Goal: Information Seeking & Learning: Check status

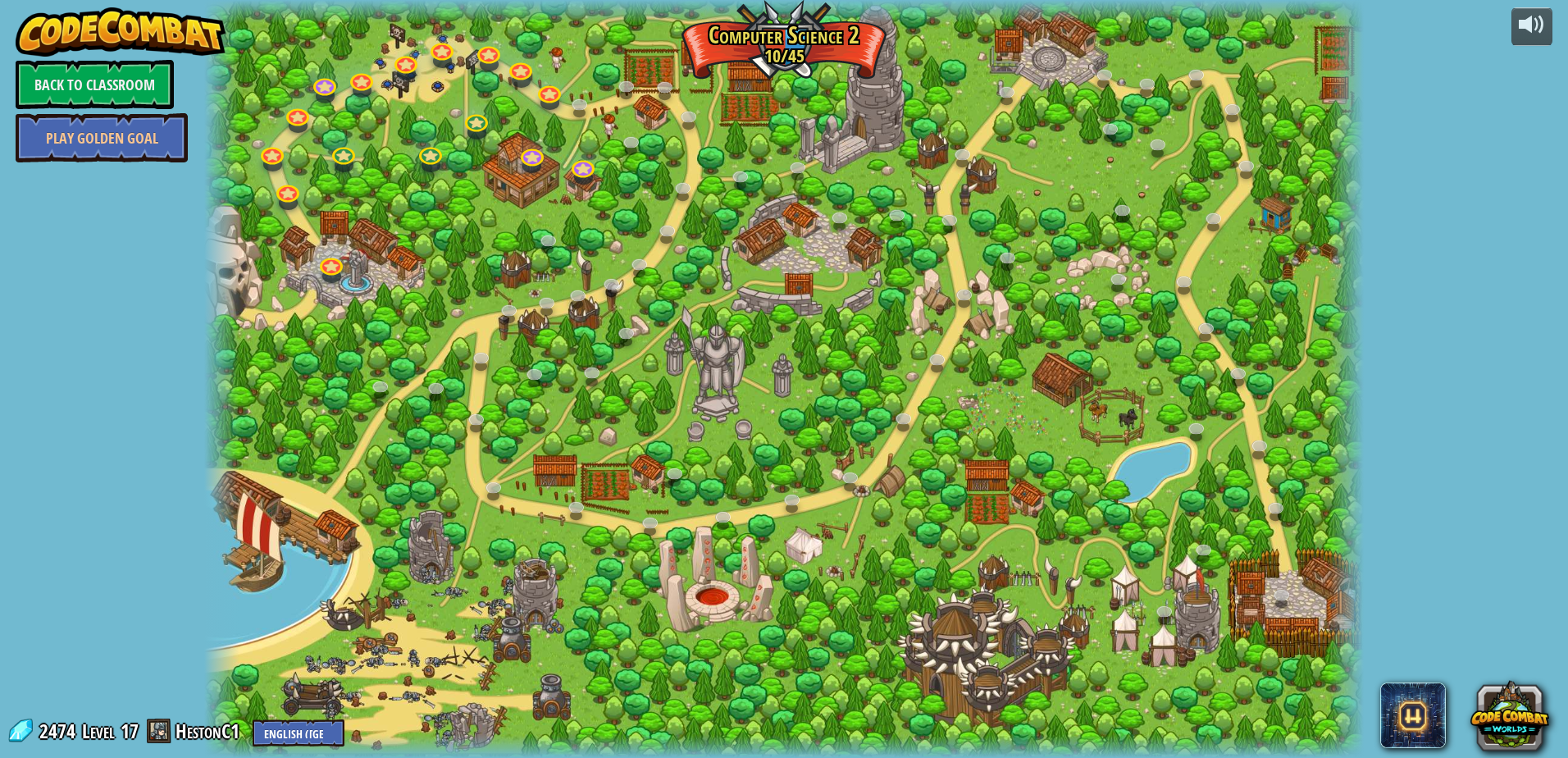
select select "en-[GEOGRAPHIC_DATA]"
click at [95, 76] on link "Back to Classroom" at bounding box center [94, 84] width 158 height 49
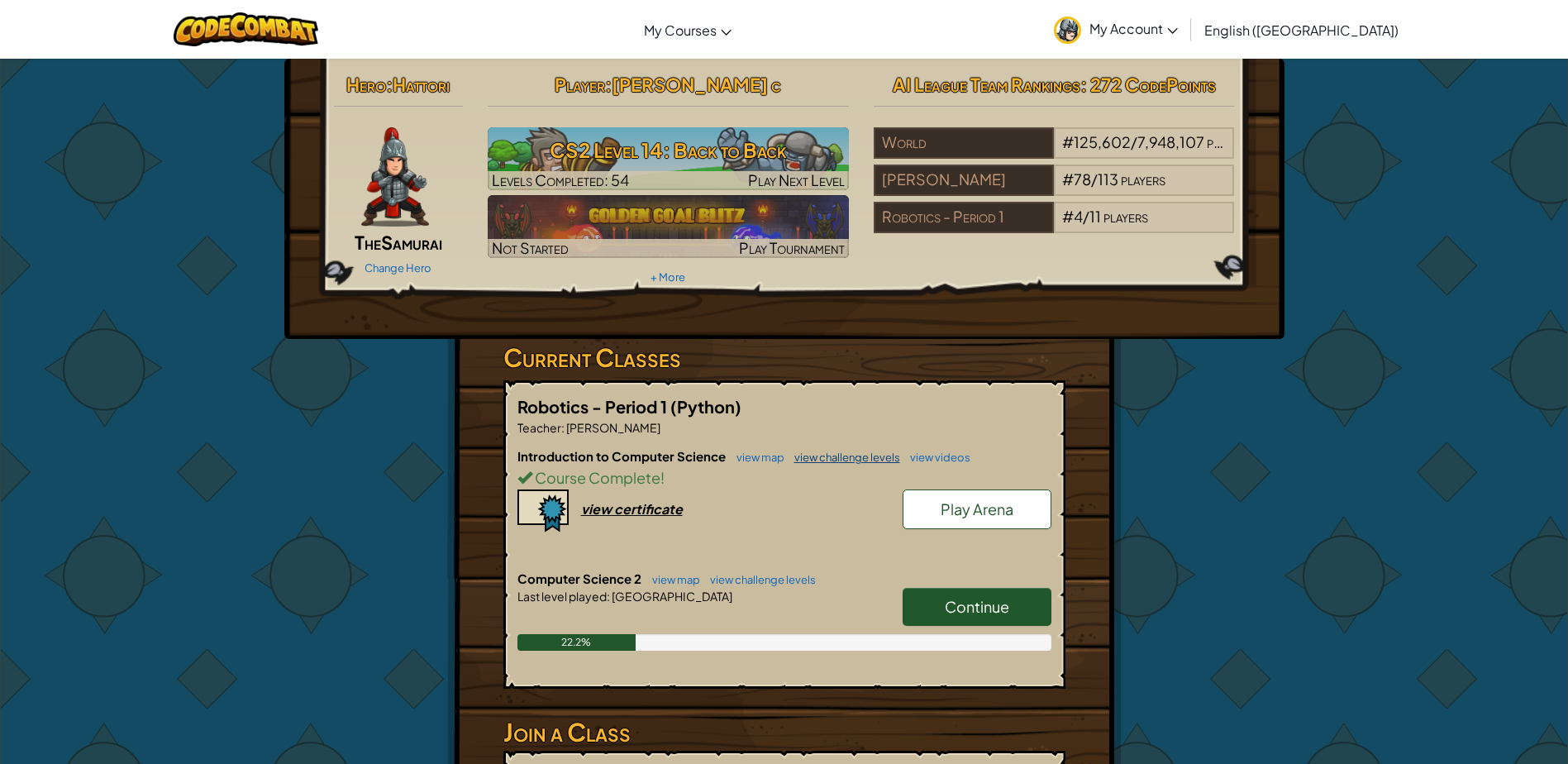
click at [824, 457] on link "view challenge levels" at bounding box center [843, 457] width 114 height 13
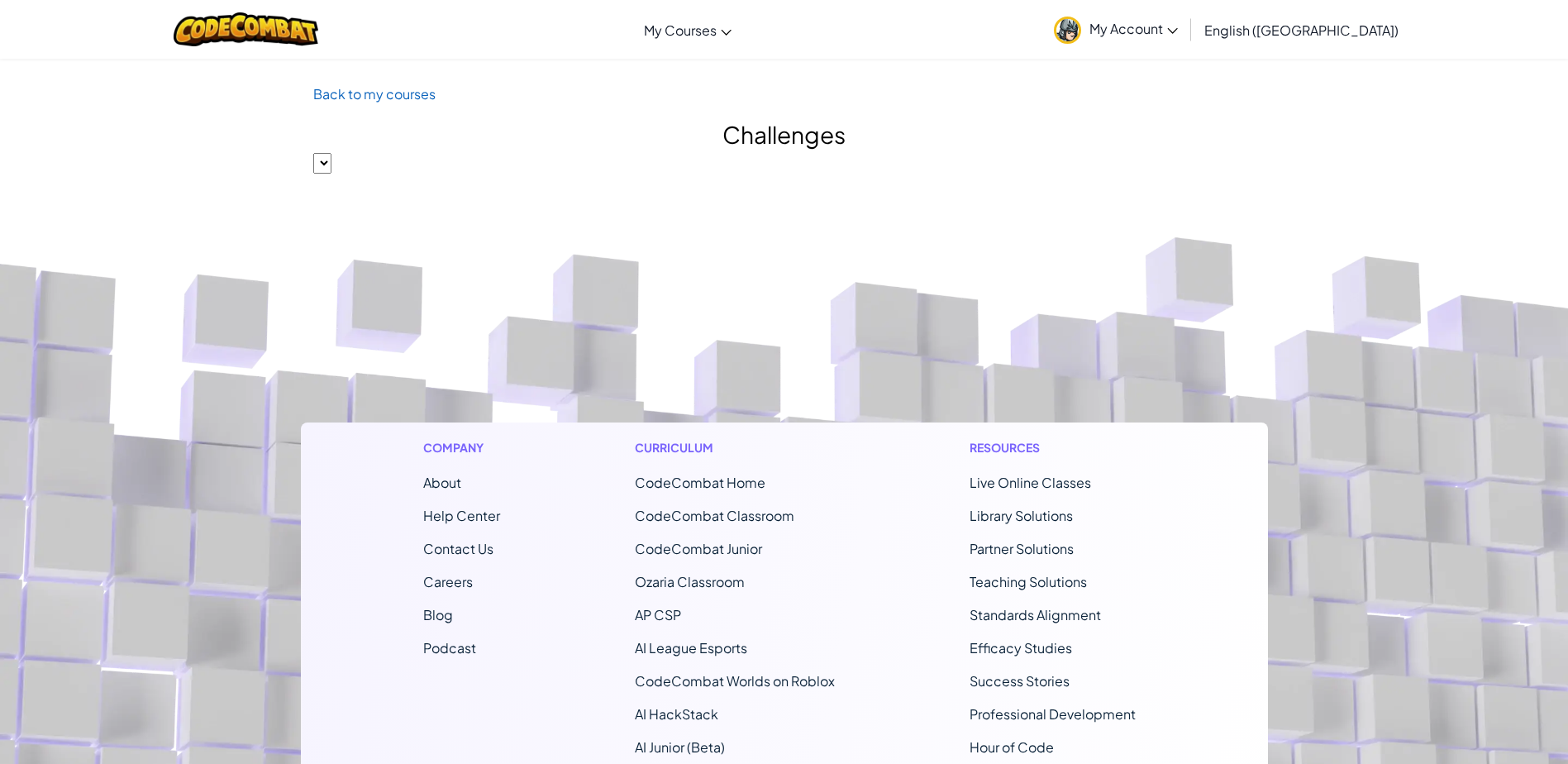
select select "560f1a9f22961295f9427742"
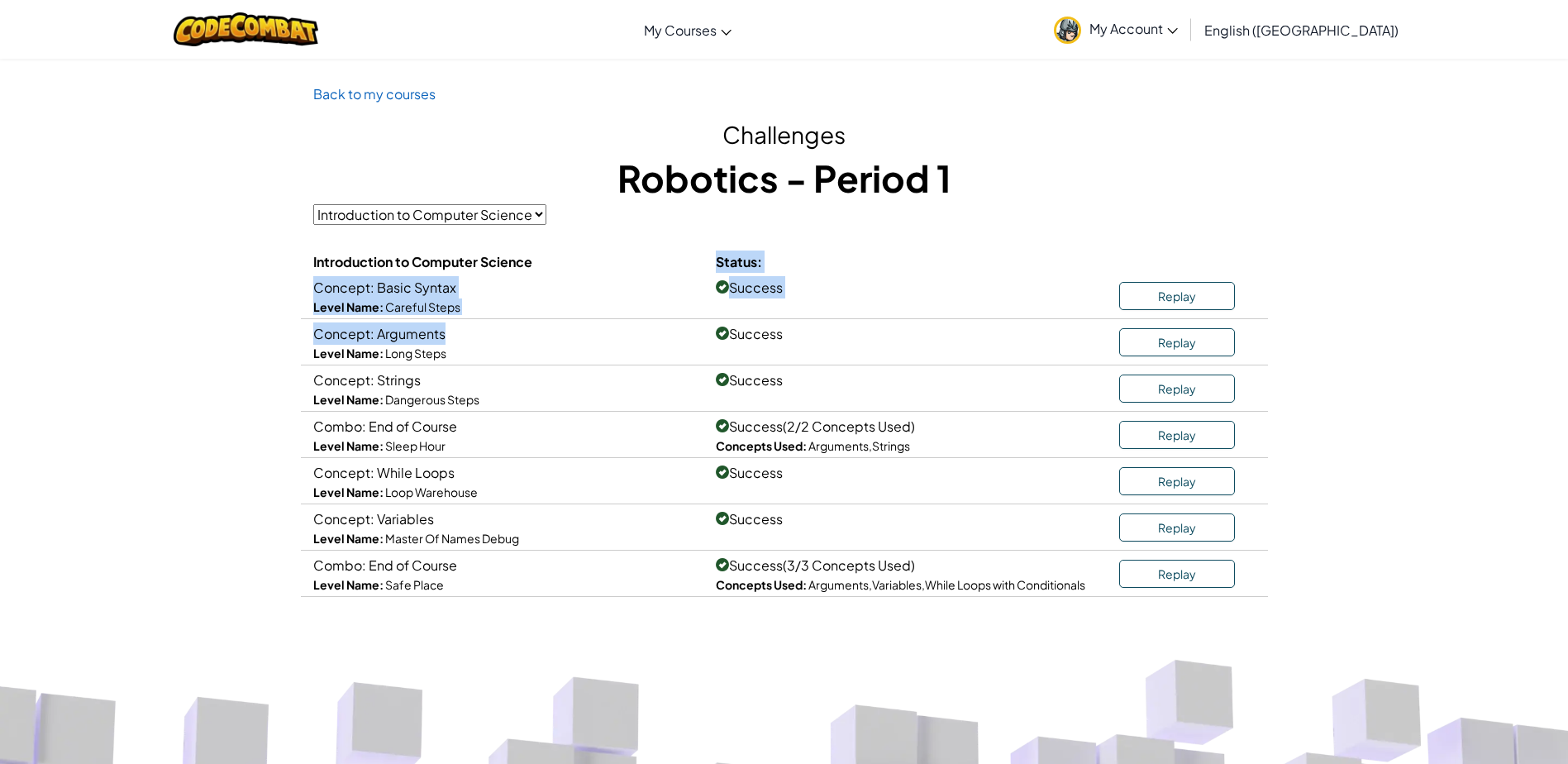
drag, startPoint x: 824, startPoint y: 457, endPoint x: 581, endPoint y: 249, distance: 319.9
click at [581, 249] on div "Challenges Robotics - Period 1 Introduction to Computer Science Computer Scienc…" at bounding box center [784, 357] width 942 height 480
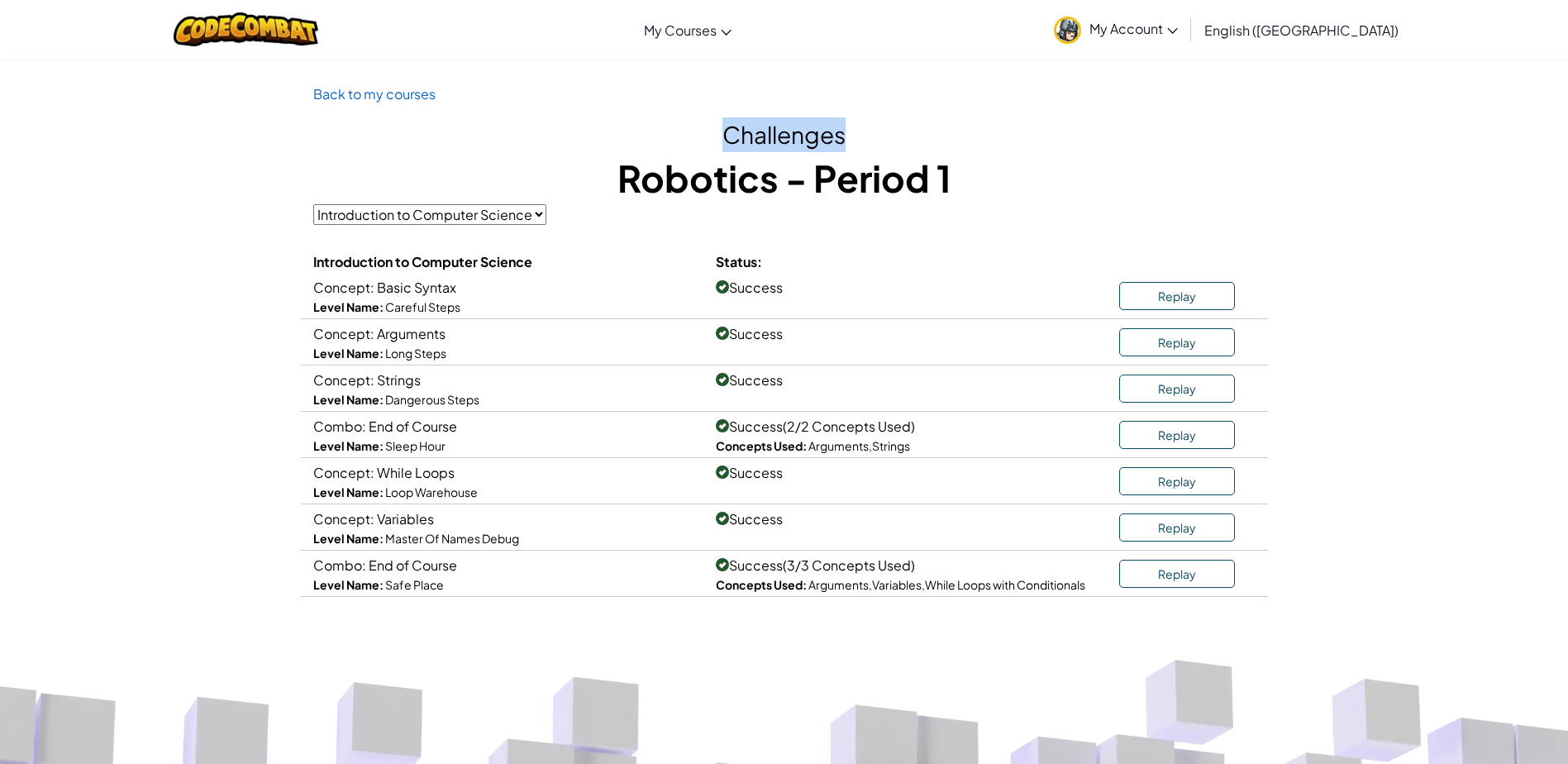
drag, startPoint x: 1128, startPoint y: 117, endPoint x: 1114, endPoint y: 101, distance: 21.3
click at [1114, 101] on div "Back to my courses Challenges Robotics - Period 1 Introduction to Computer Scie…" at bounding box center [784, 339] width 967 height 514
click at [520, 210] on select "Introduction to Computer Science Computer Science 2" at bounding box center [430, 214] width 233 height 21
click at [1109, 194] on h1 "Robotics - Period 1" at bounding box center [784, 178] width 942 height 51
click at [232, 32] on img at bounding box center [246, 29] width 145 height 34
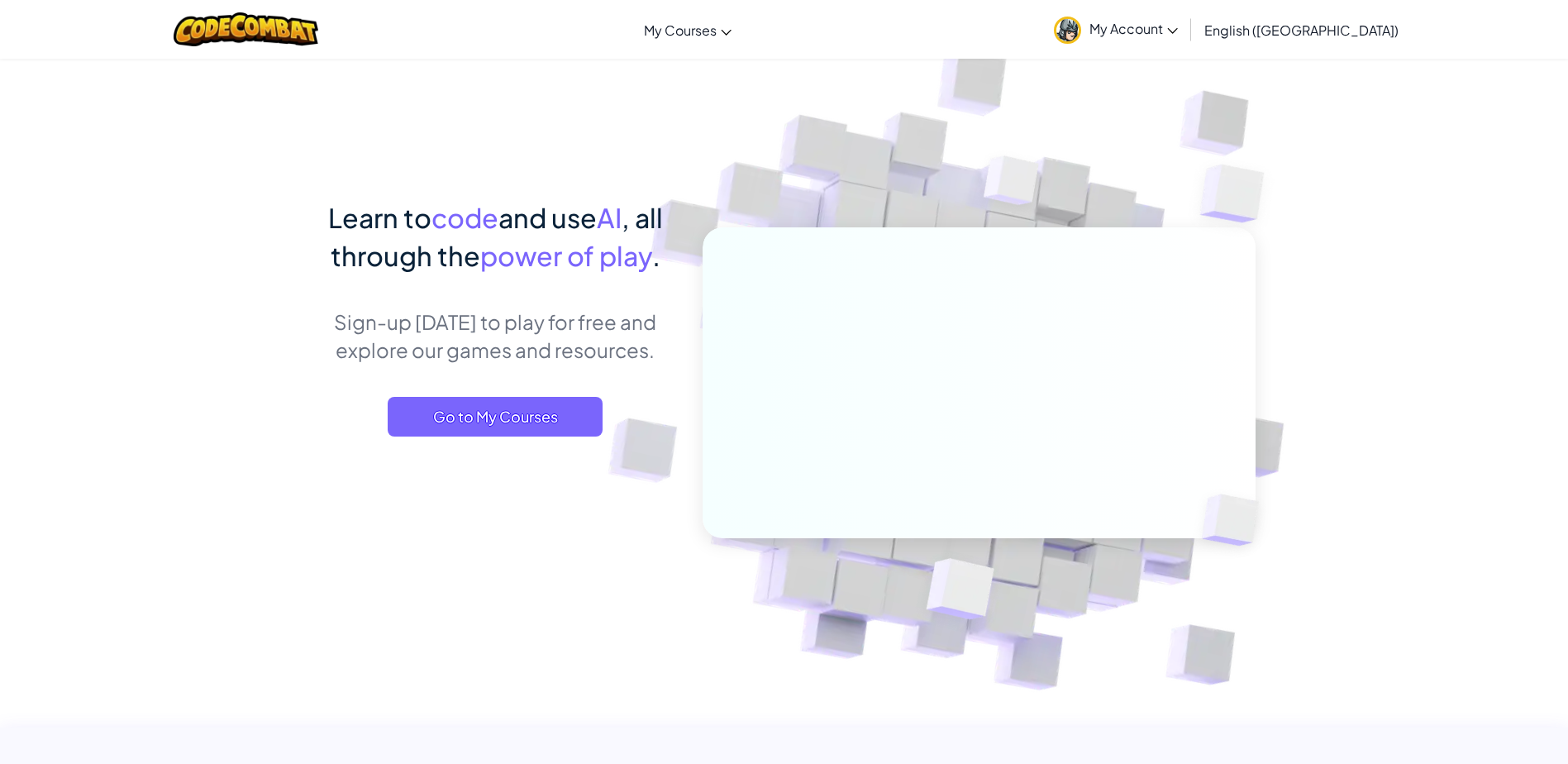
click at [1177, 33] on span "My Account" at bounding box center [1133, 28] width 88 height 17
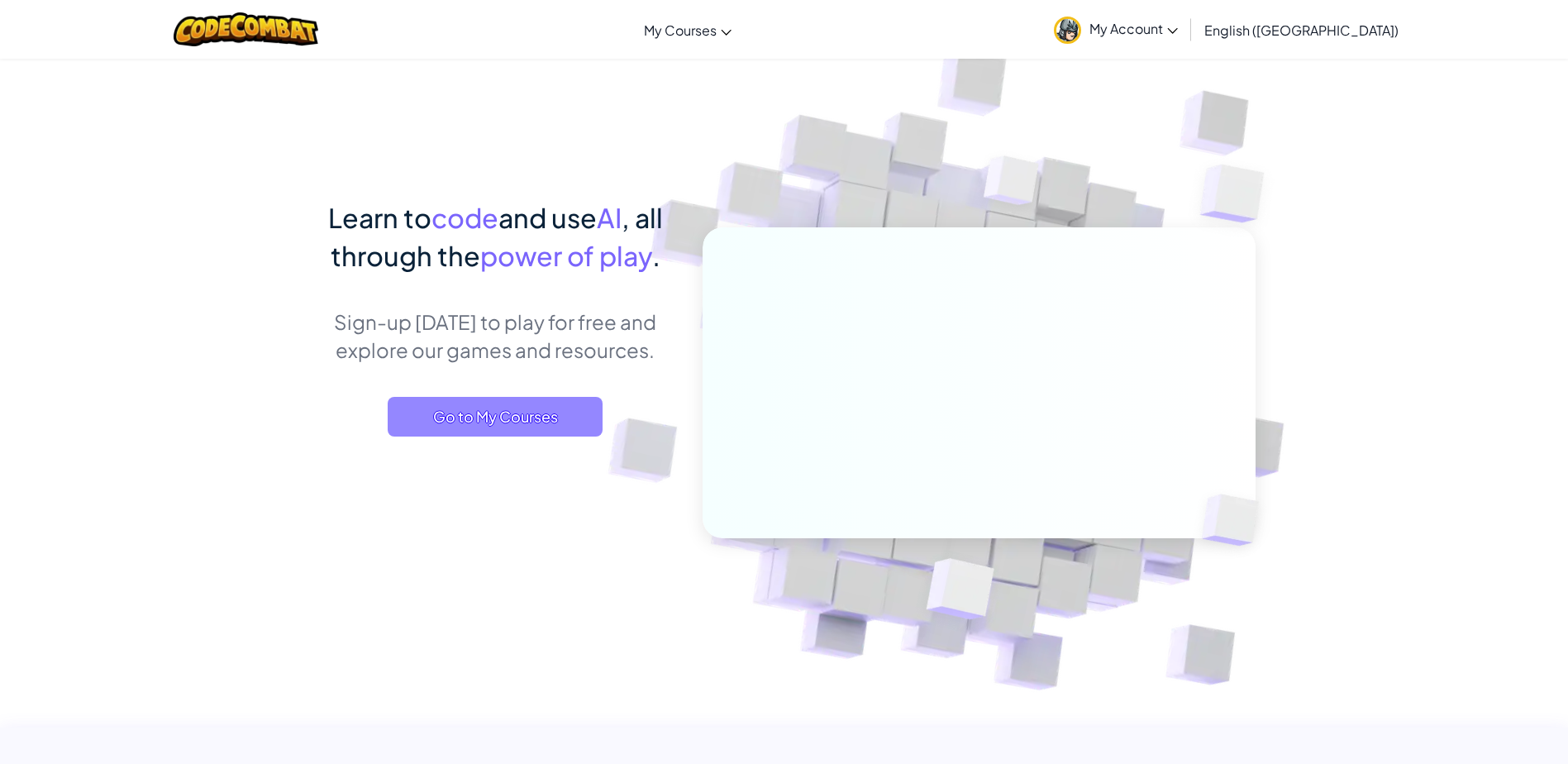
click at [500, 421] on span "Go to My Courses" at bounding box center [495, 416] width 215 height 39
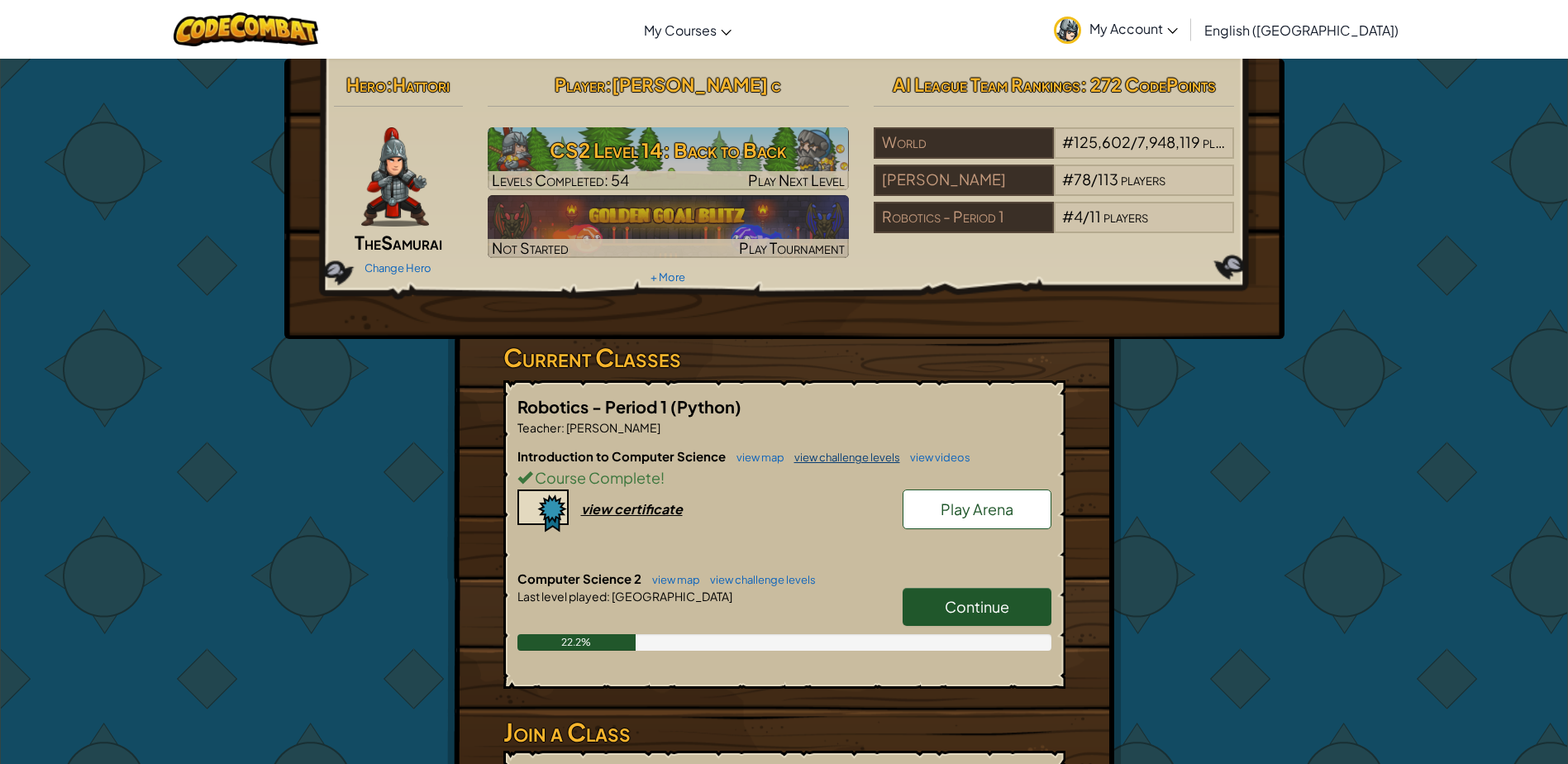
click at [849, 457] on link "view challenge levels" at bounding box center [843, 457] width 114 height 13
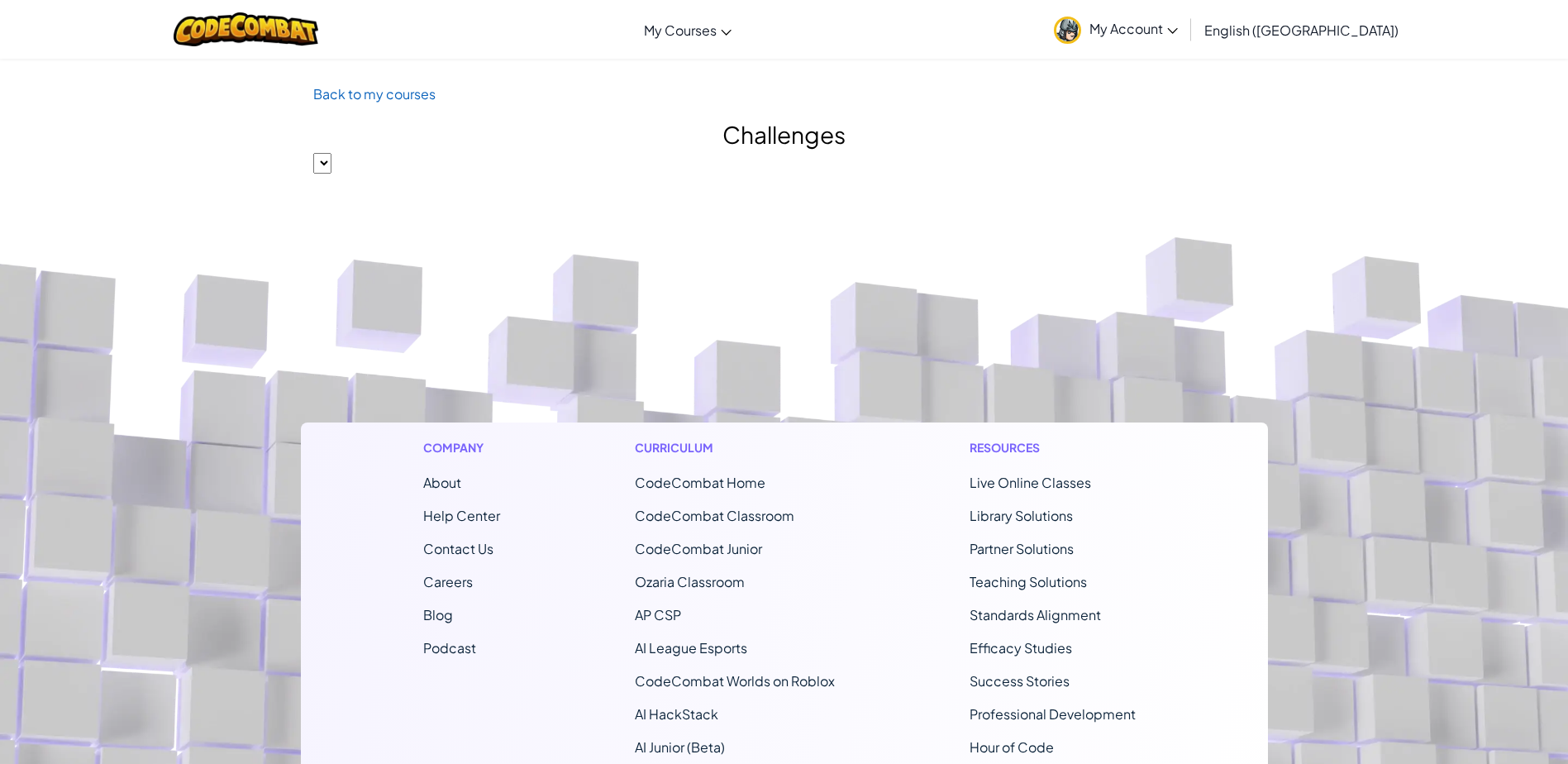
select select "560f1a9f22961295f9427742"
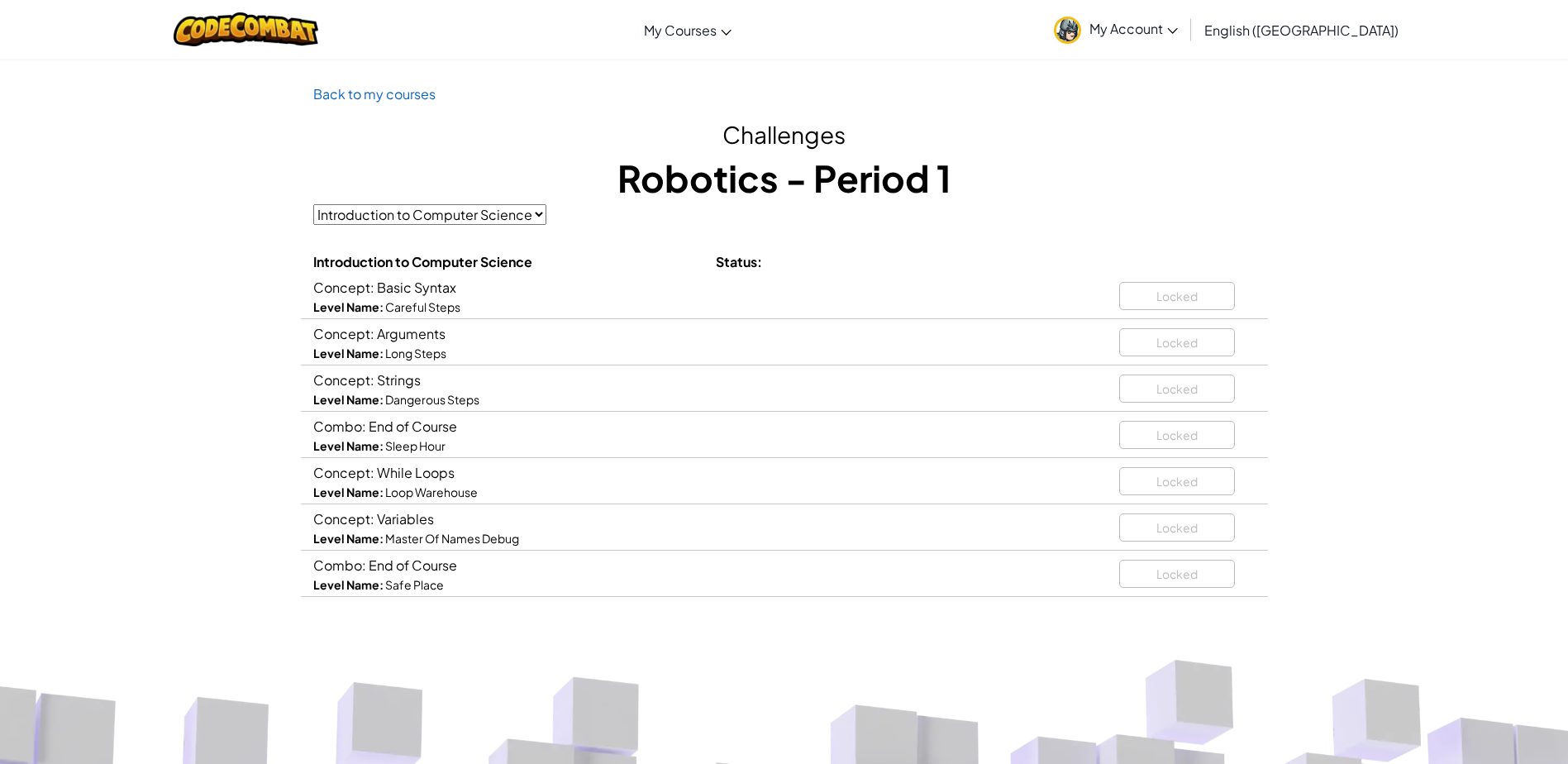
click at [1204, 295] on div "Locked" at bounding box center [1187, 293] width 136 height 34
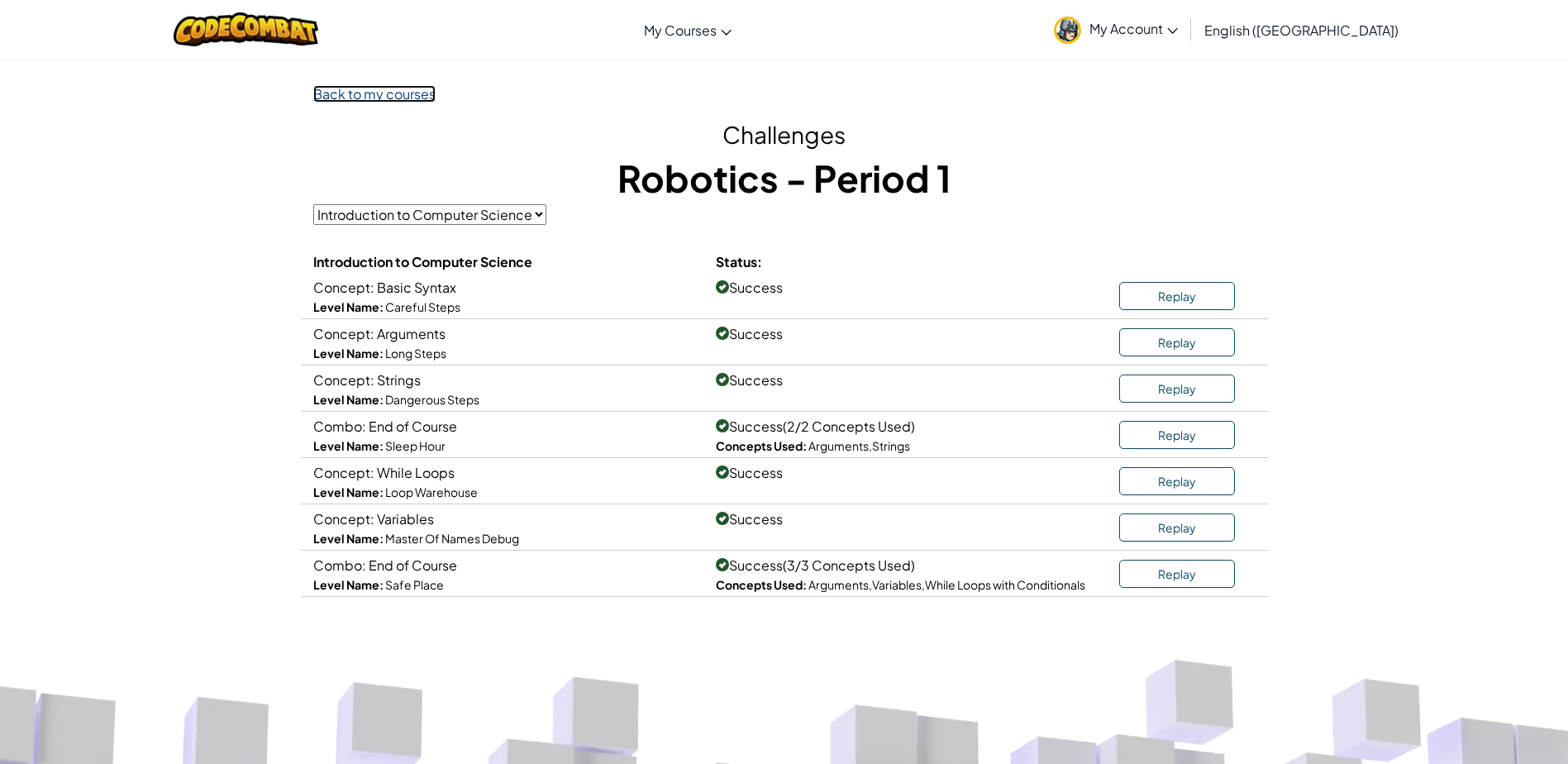
click at [391, 93] on link "Back to my courses" at bounding box center [374, 93] width 122 height 17
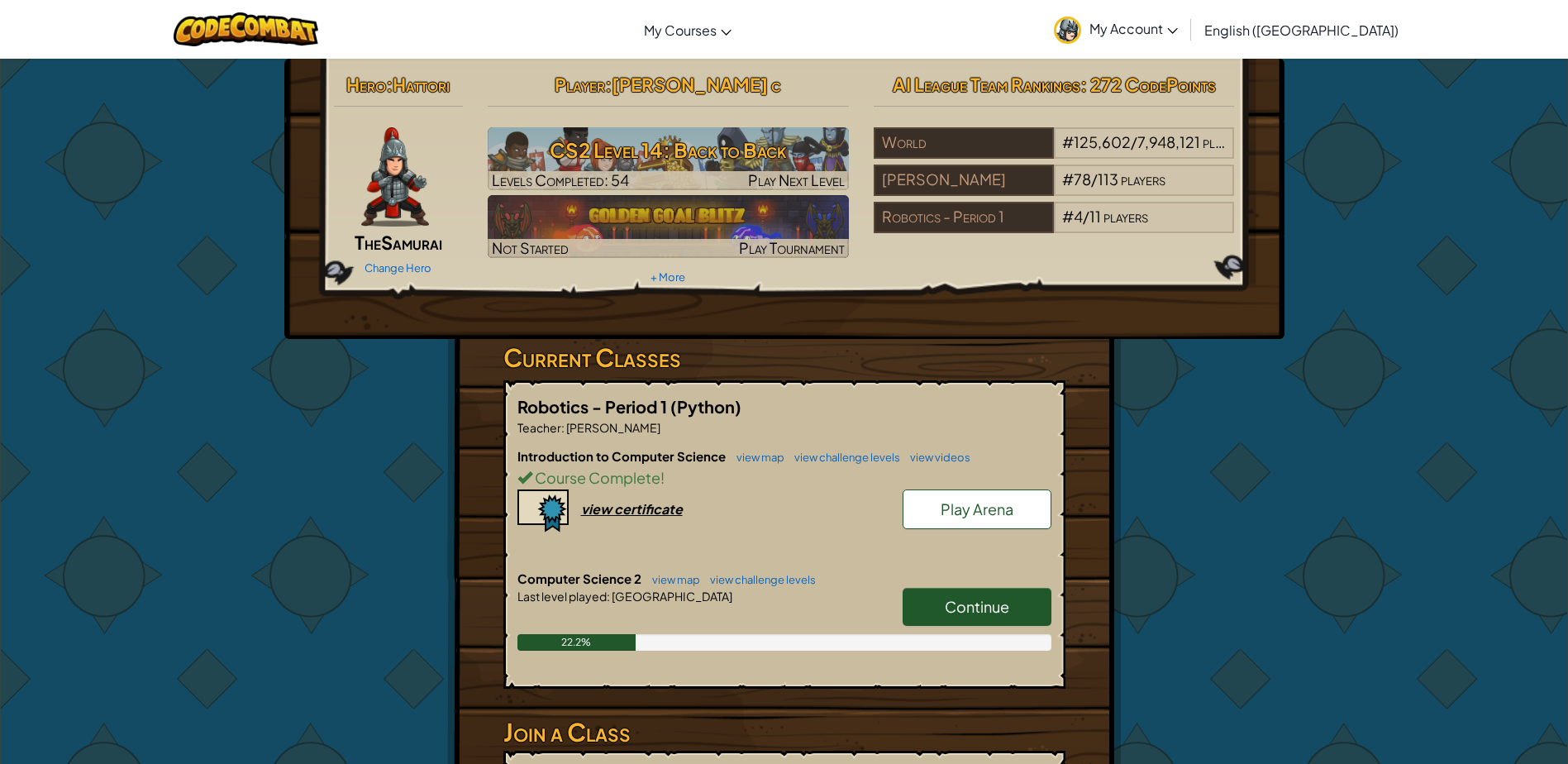
click at [1219, 271] on div "Hero : Hattori The Samurai Change Hero Player : [PERSON_NAME] c CS2 Level 14: B…" at bounding box center [784, 178] width 926 height 223
click at [644, 507] on div "view certificate" at bounding box center [631, 509] width 102 height 17
